Goal: Navigation & Orientation: Find specific page/section

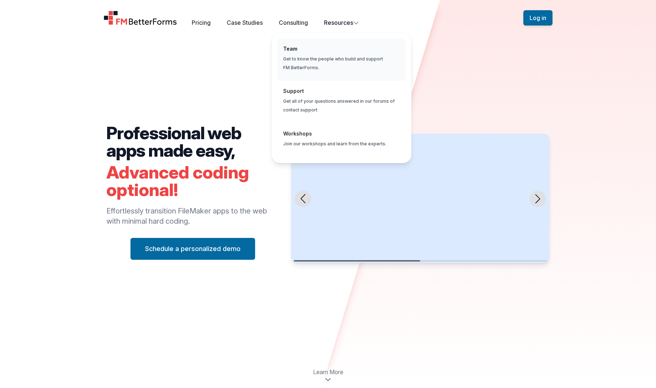
click at [295, 47] on span "Global" at bounding box center [342, 60] width 128 height 43
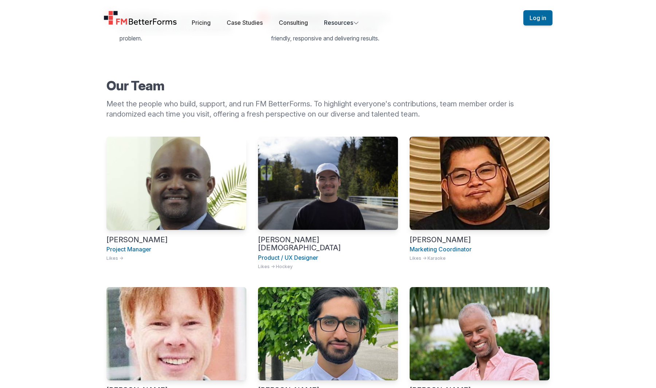
scroll to position [246, 0]
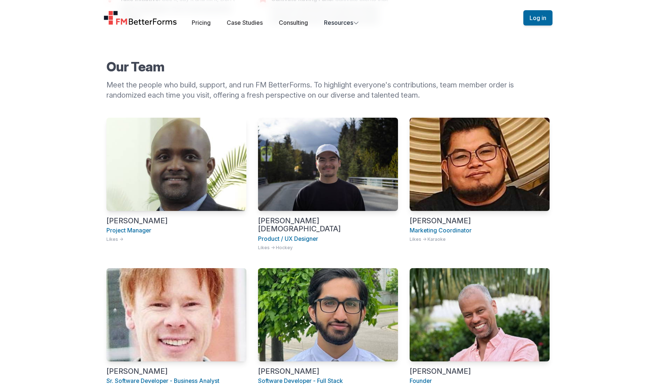
click at [197, 155] on img at bounding box center [176, 164] width 140 height 93
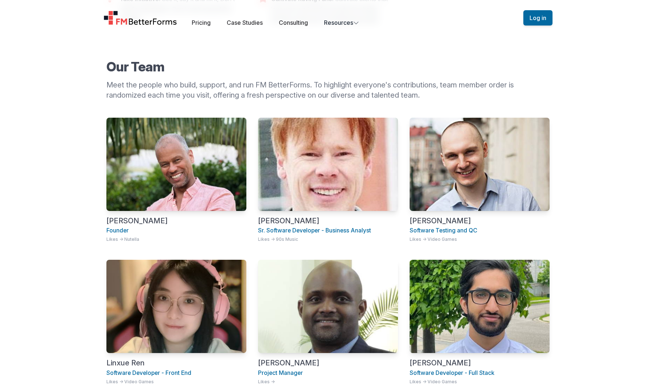
click at [339, 185] on img at bounding box center [328, 164] width 140 height 93
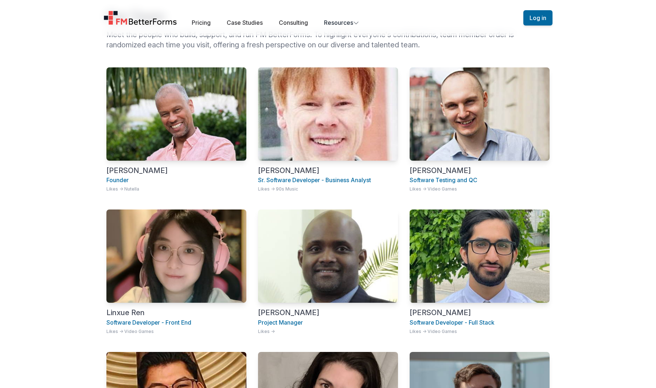
scroll to position [314, 0]
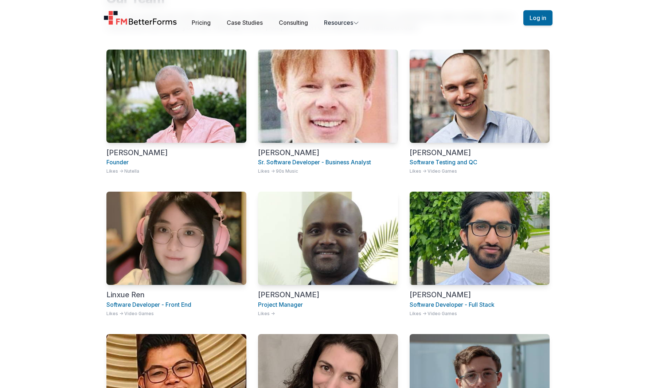
click at [344, 240] on img at bounding box center [328, 238] width 140 height 93
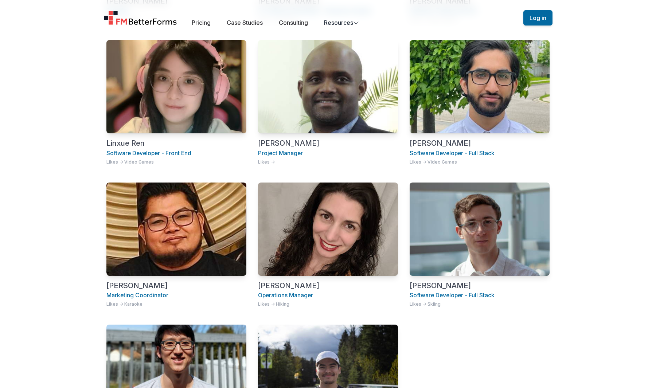
click at [352, 215] on img at bounding box center [328, 229] width 140 height 93
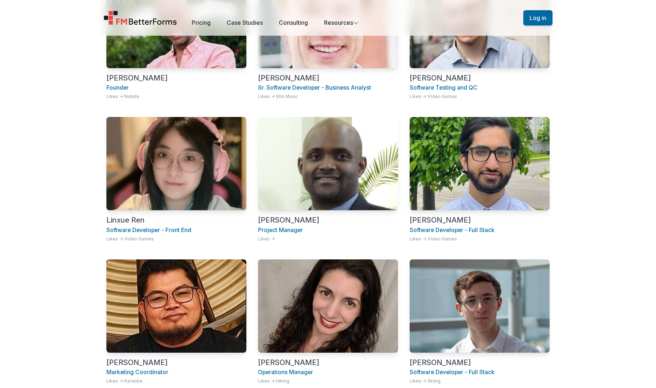
scroll to position [416, 0]
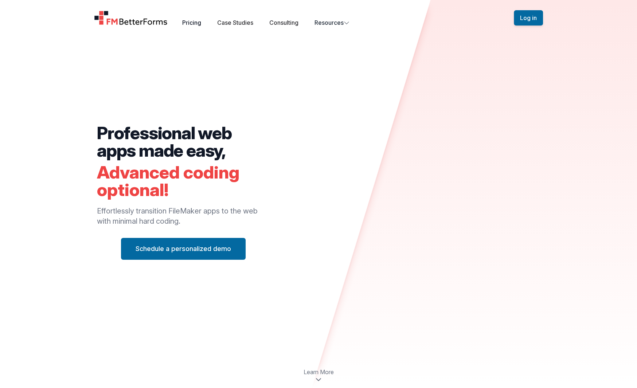
click at [188, 18] on div "Pricing Case Studies Consulting Resources" at bounding box center [265, 22] width 167 height 9
click at [182, 22] on link "Pricing" at bounding box center [191, 22] width 19 height 7
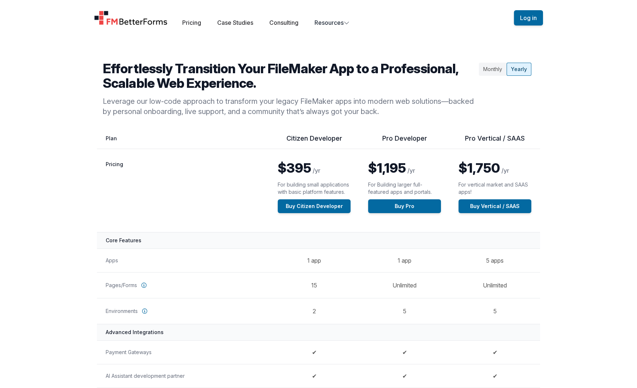
click at [144, 22] on img "Home" at bounding box center [131, 18] width 74 height 15
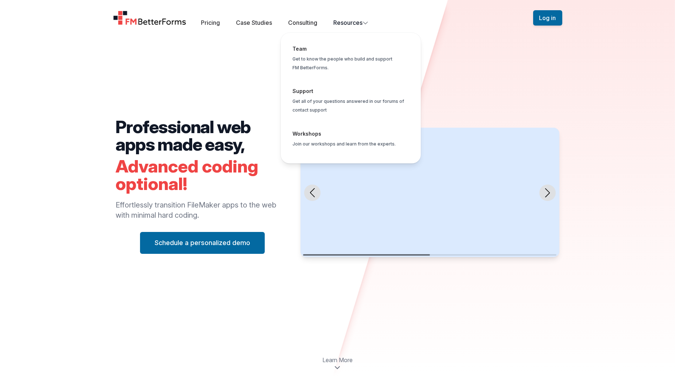
click at [344, 26] on button "Resources Team Get to know the people who build and support FM BetterForms. Sup…" at bounding box center [350, 22] width 35 height 9
click at [327, 47] on span "Global" at bounding box center [351, 60] width 128 height 43
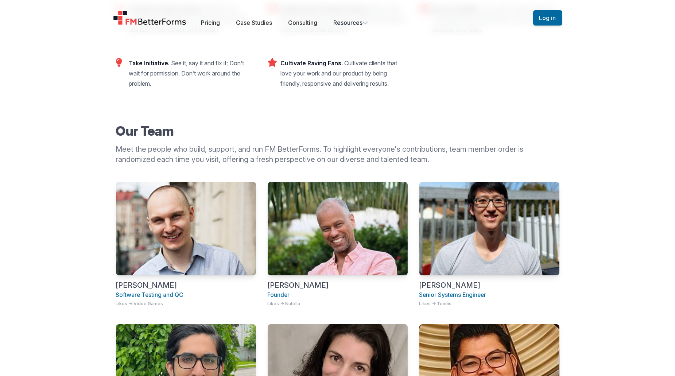
scroll to position [179, 0]
